Goal: Find specific page/section: Find specific page/section

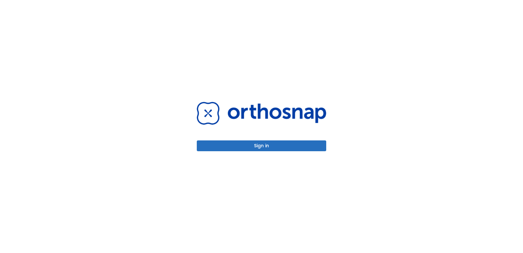
click at [271, 144] on button "Sign in" at bounding box center [261, 145] width 129 height 11
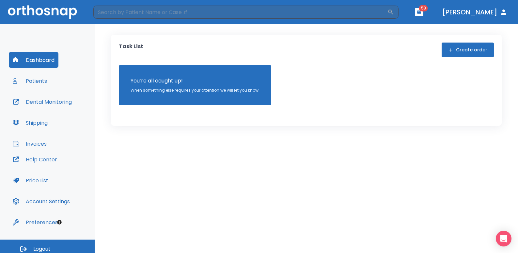
click at [38, 83] on button "Patients" at bounding box center [30, 81] width 42 height 16
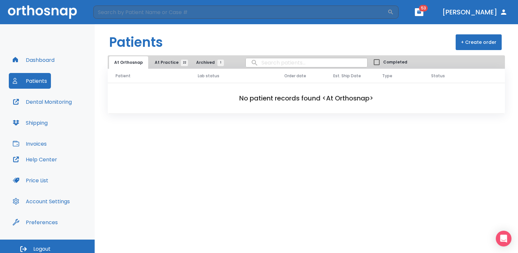
click at [257, 62] on input "search" at bounding box center [307, 62] width 122 height 13
type input "[PERSON_NAME]"
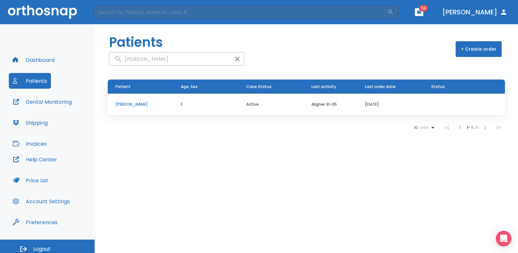
click at [132, 106] on p "[PERSON_NAME]" at bounding box center [141, 104] width 50 height 6
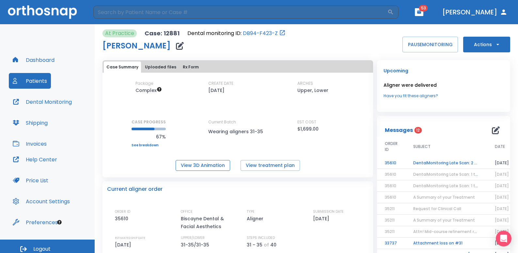
click at [195, 168] on button "View 3D Animation" at bounding box center [203, 165] width 55 height 11
